Goal: Transaction & Acquisition: Purchase product/service

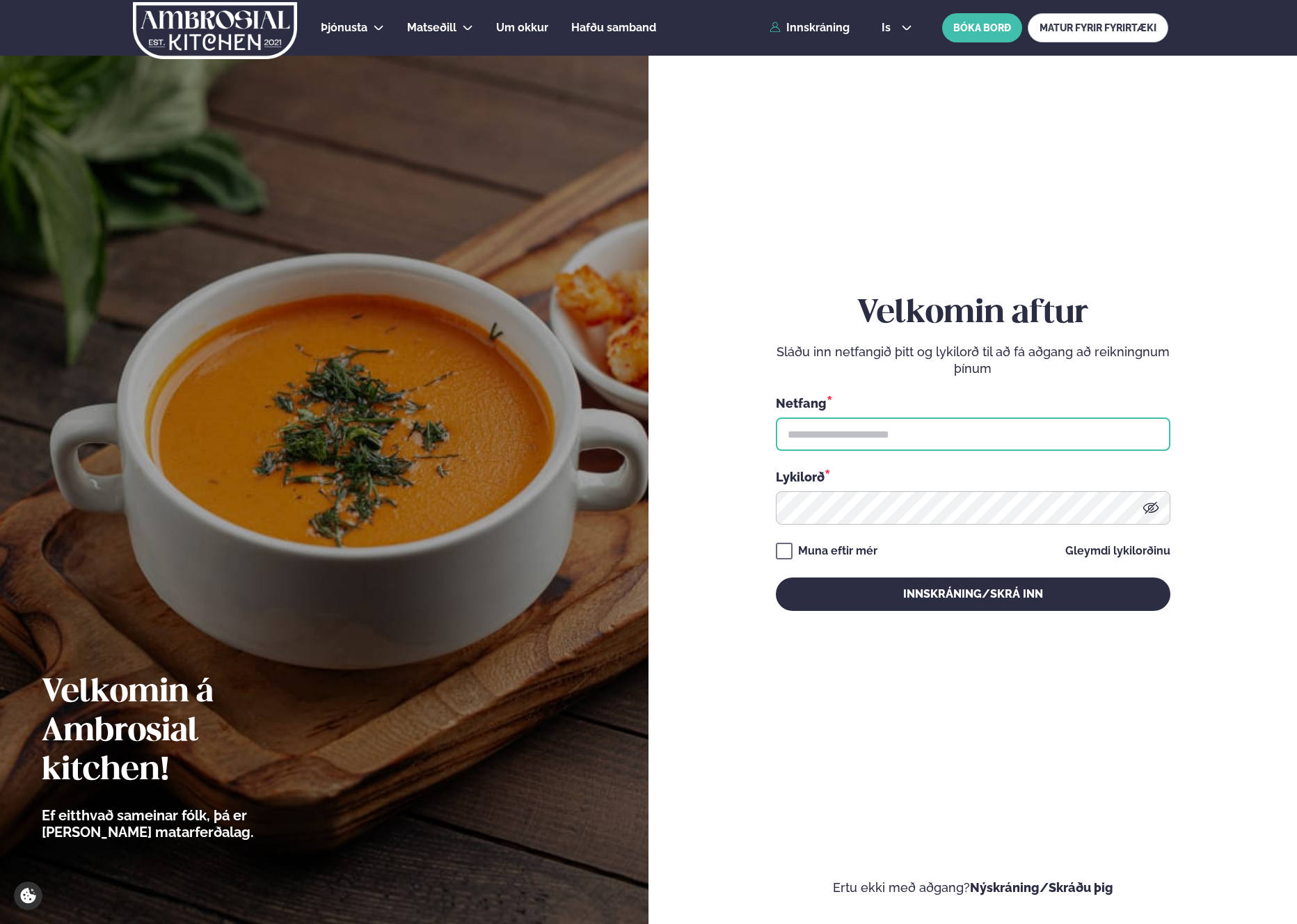
click at [870, 438] on input "text" at bounding box center [972, 434] width 394 height 33
type input "**********"
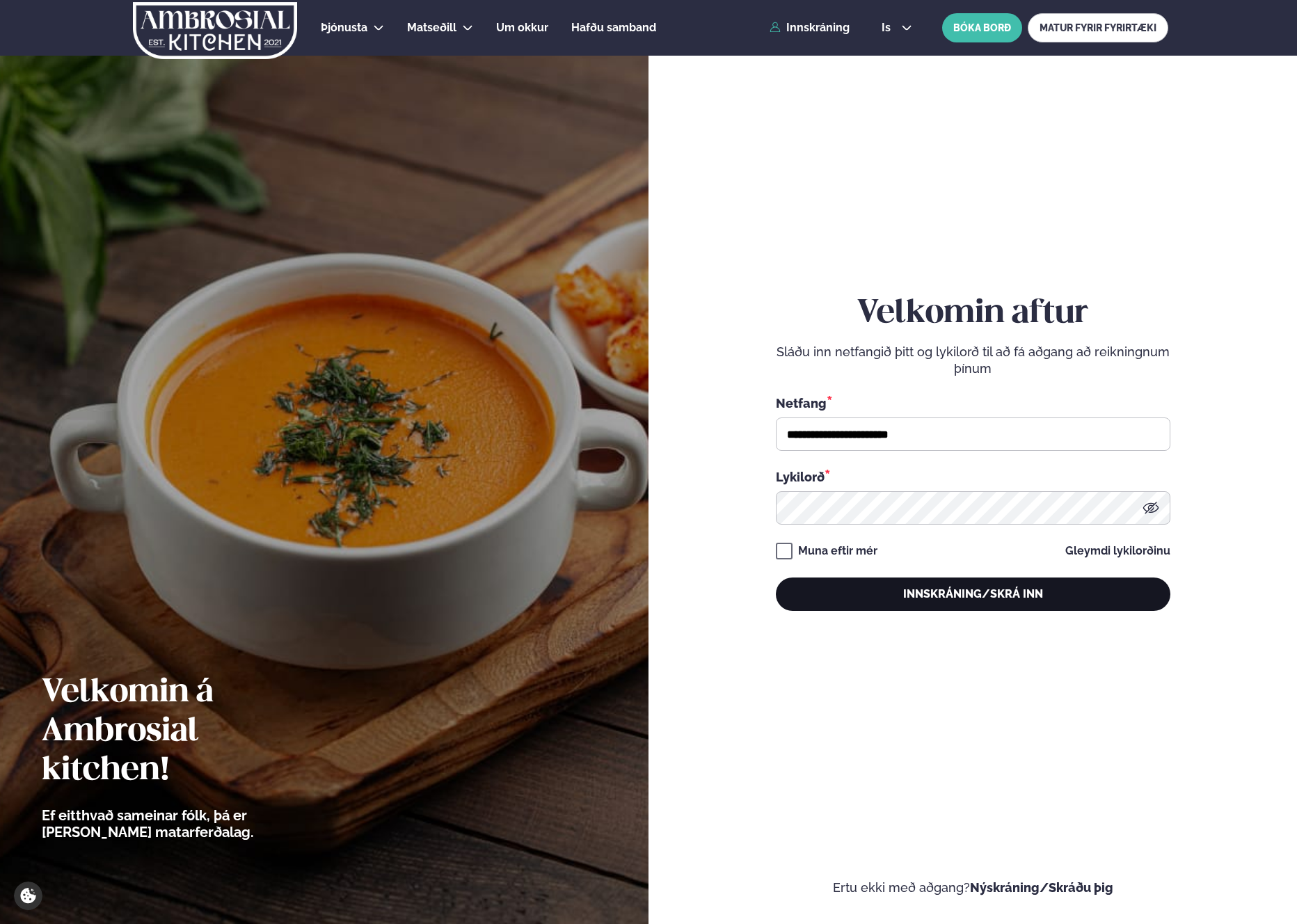
click at [877, 592] on button "Innskráning/Skrá inn" at bounding box center [972, 593] width 394 height 33
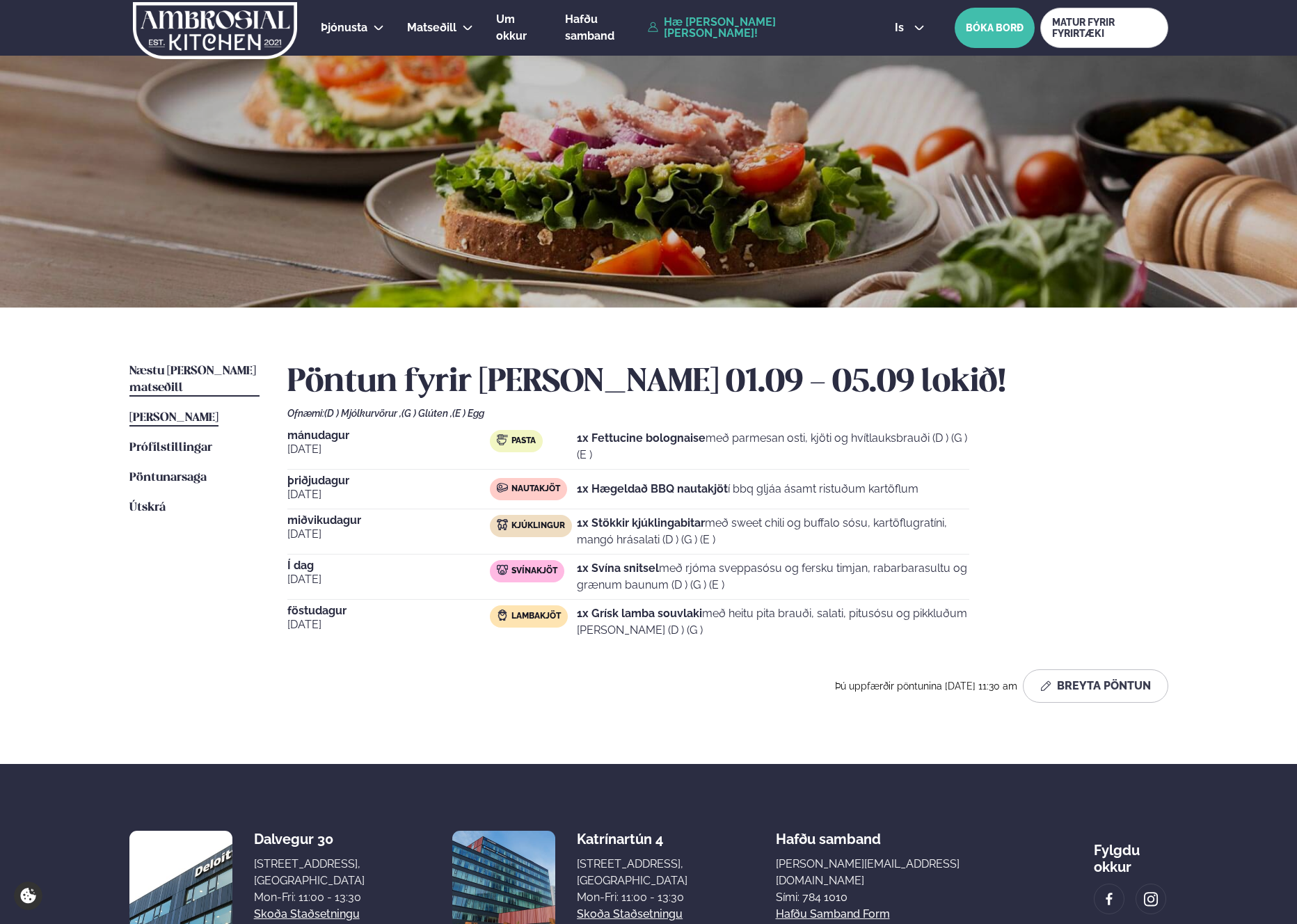
click at [195, 374] on span "Næstu [PERSON_NAME] matseðill" at bounding box center [192, 380] width 127 height 29
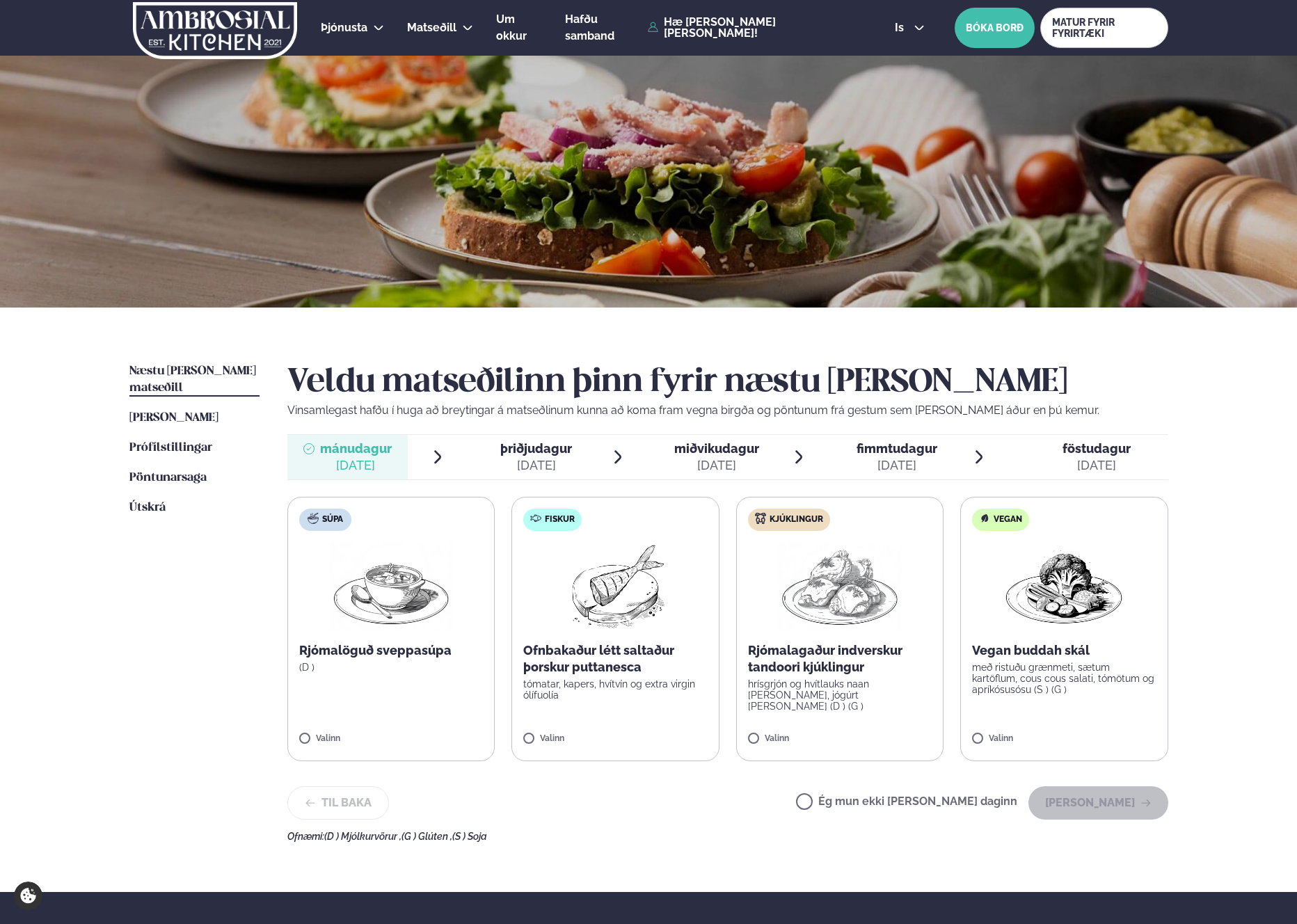
click at [872, 628] on img at bounding box center [839, 586] width 122 height 89
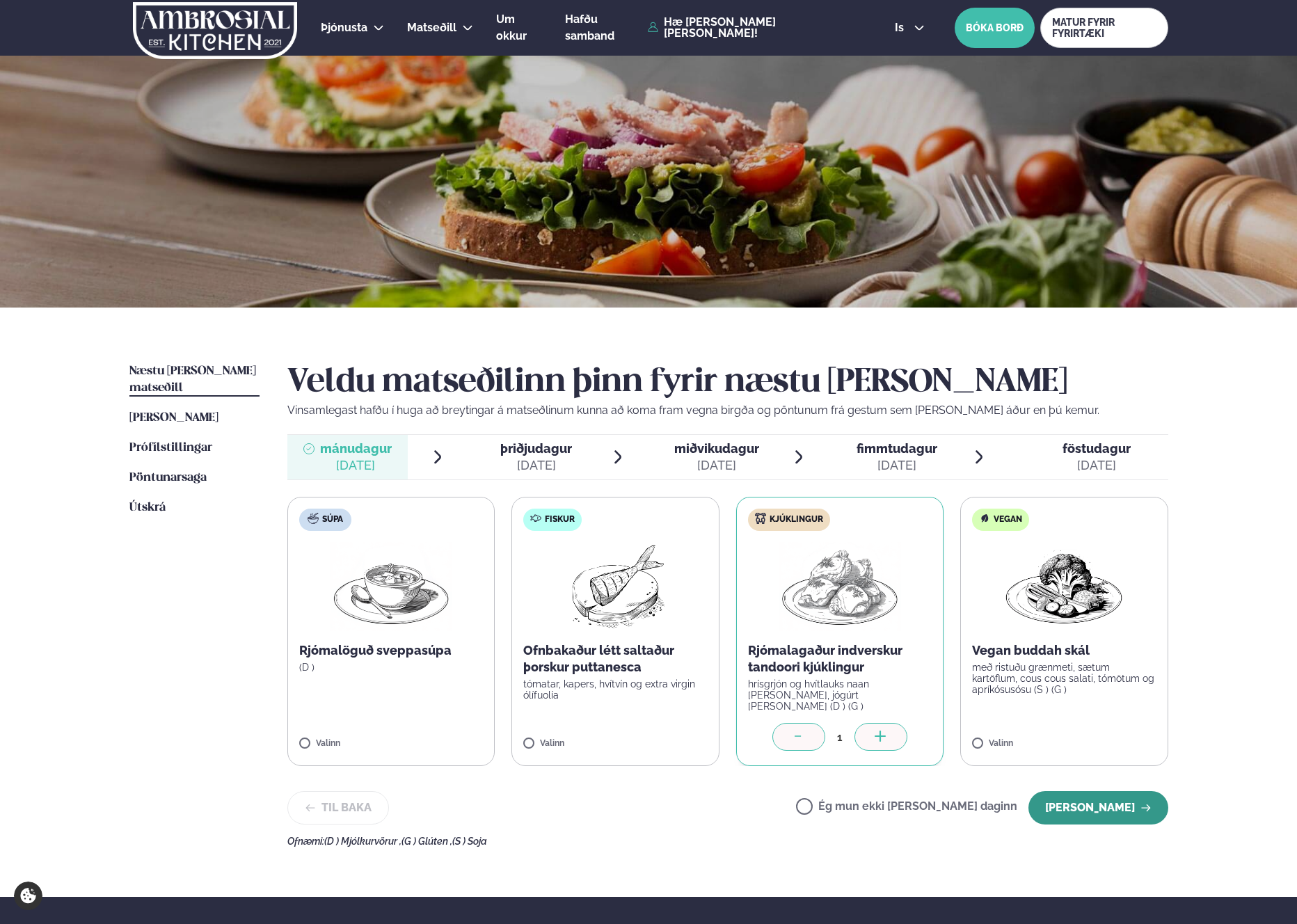
click at [1107, 800] on button "[PERSON_NAME]" at bounding box center [1098, 807] width 140 height 33
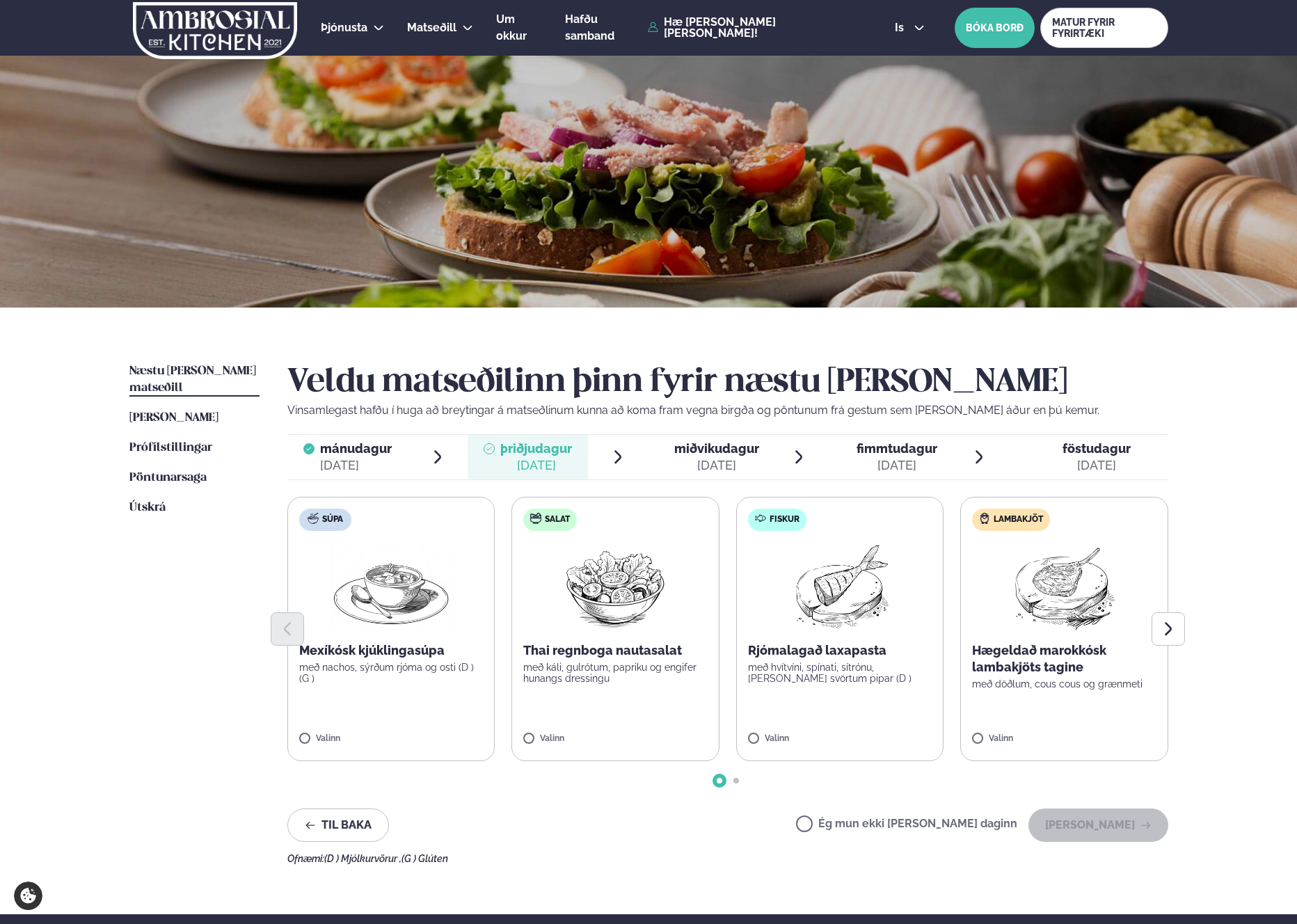
click at [1101, 608] on img at bounding box center [1064, 586] width 123 height 89
click at [1105, 823] on button "[PERSON_NAME]" at bounding box center [1098, 825] width 140 height 33
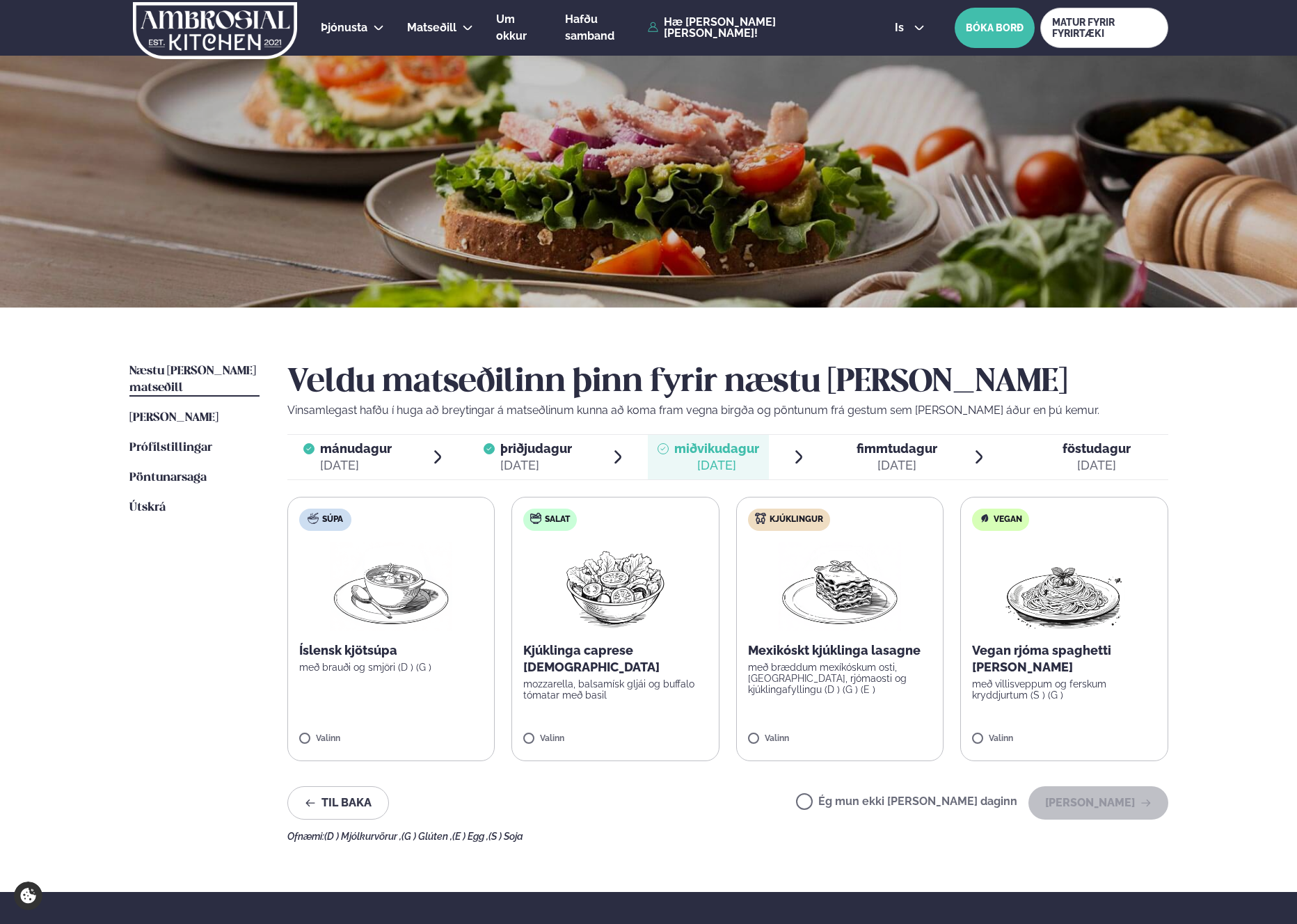
click at [891, 581] on img at bounding box center [839, 586] width 122 height 89
click at [845, 624] on img at bounding box center [839, 586] width 122 height 89
click at [1111, 808] on button "[PERSON_NAME]" at bounding box center [1098, 803] width 140 height 33
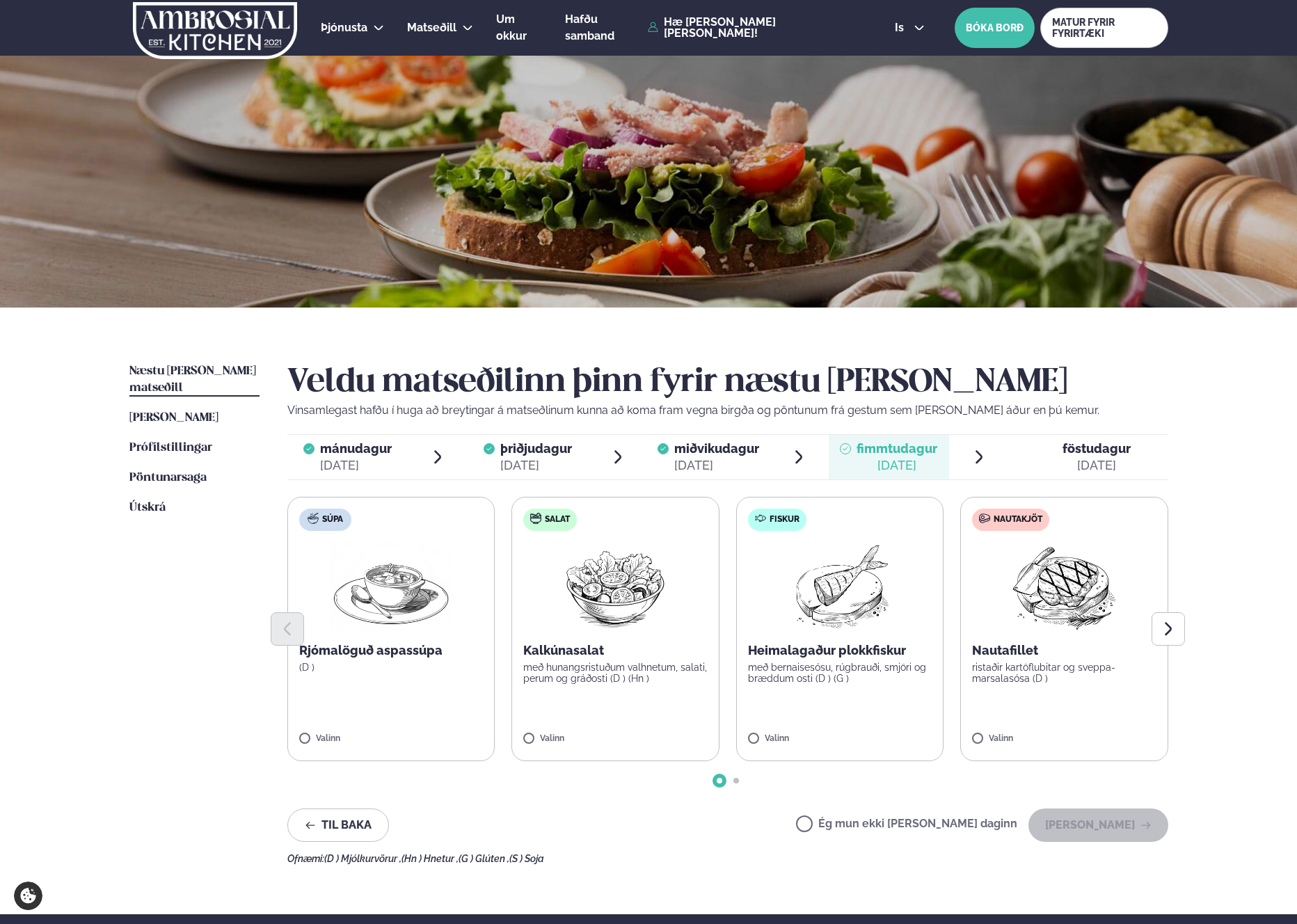
click at [1035, 672] on p "ristaðir kartöflubitar og sveppa- marsalasósa (D )" at bounding box center [1064, 672] width 184 height 22
click at [1113, 817] on button "[PERSON_NAME]" at bounding box center [1098, 825] width 140 height 33
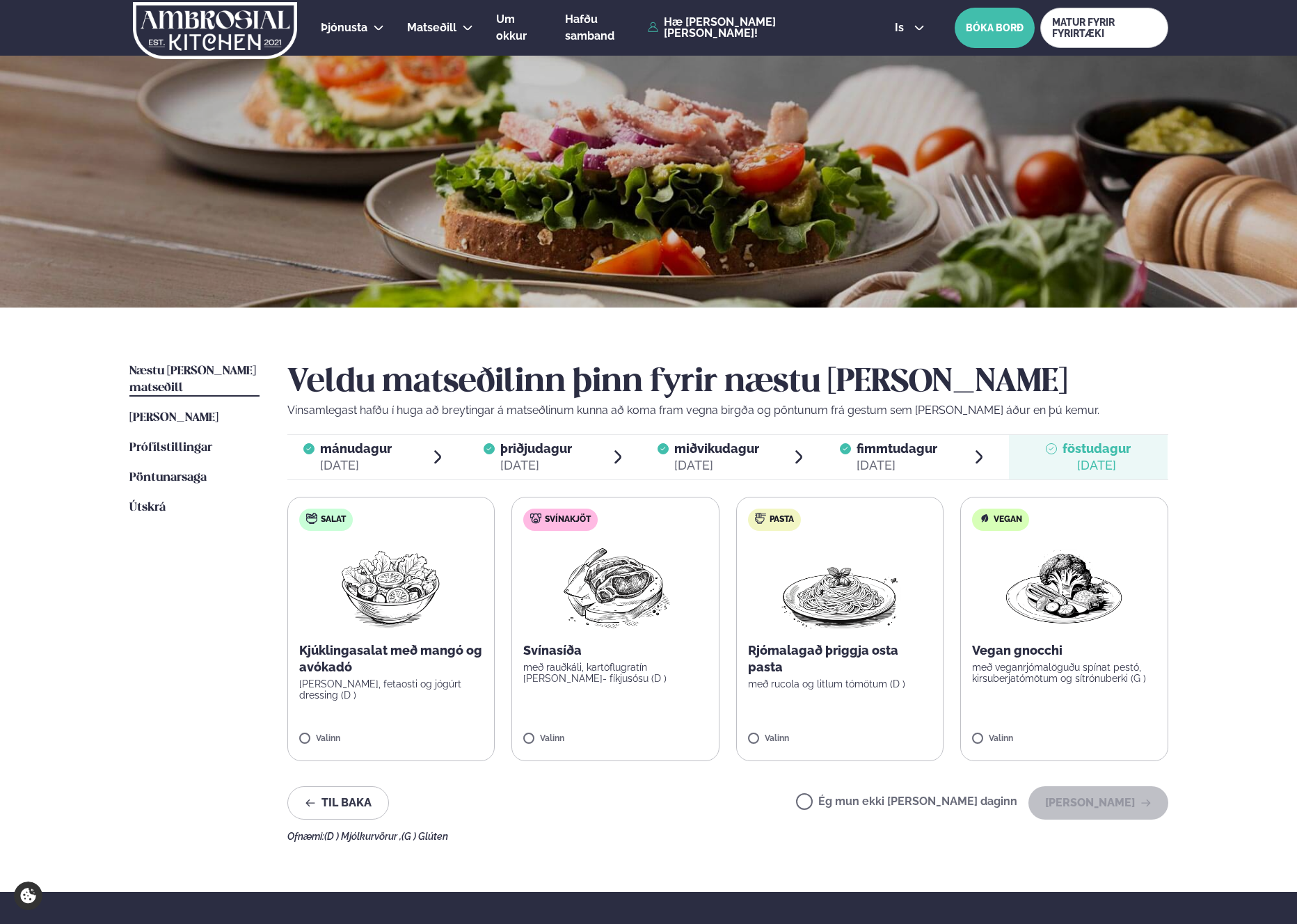
click at [602, 696] on label "Svínakjöt Svínasíða með rauðkáli, kartöflugratín [PERSON_NAME]- fíkjusósu (D ) …" at bounding box center [615, 628] width 208 height 264
click at [1121, 808] on button "[PERSON_NAME]" at bounding box center [1098, 803] width 140 height 33
